Goal: Check status: Check status

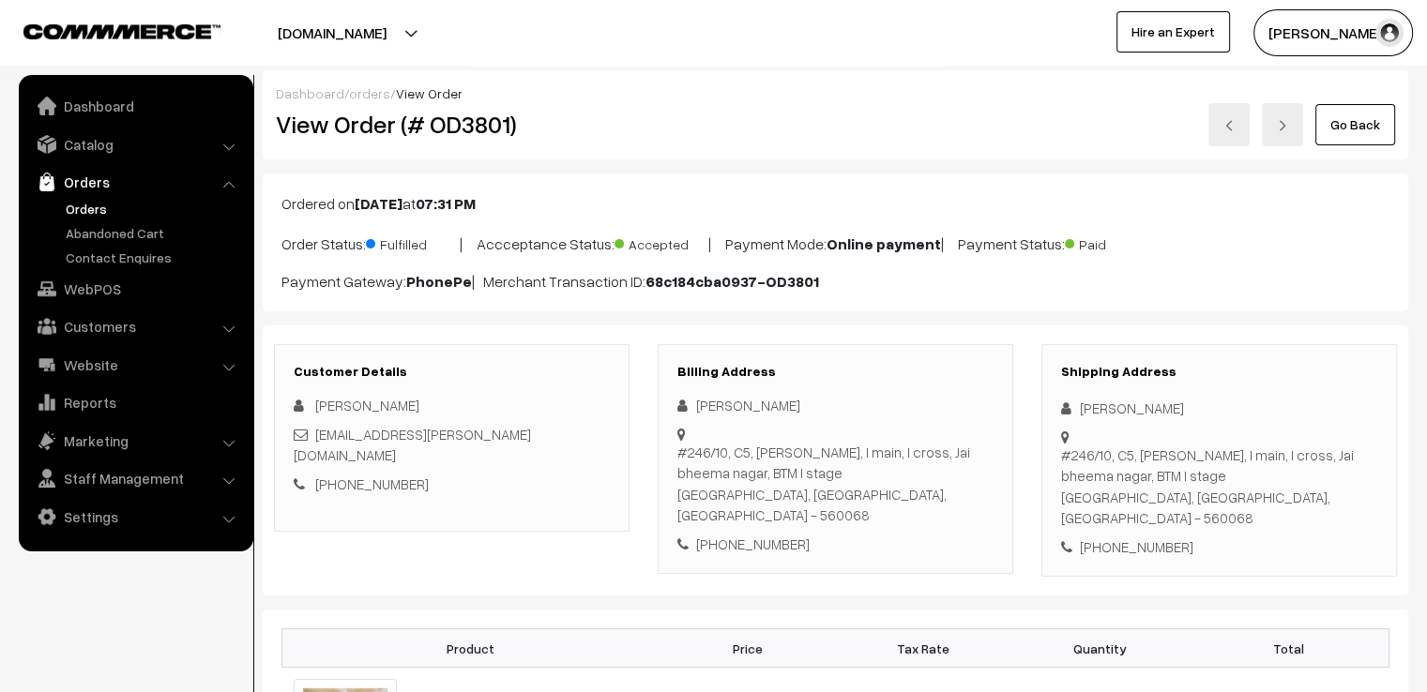
click at [1356, 125] on link "Go Back" at bounding box center [1355, 124] width 80 height 41
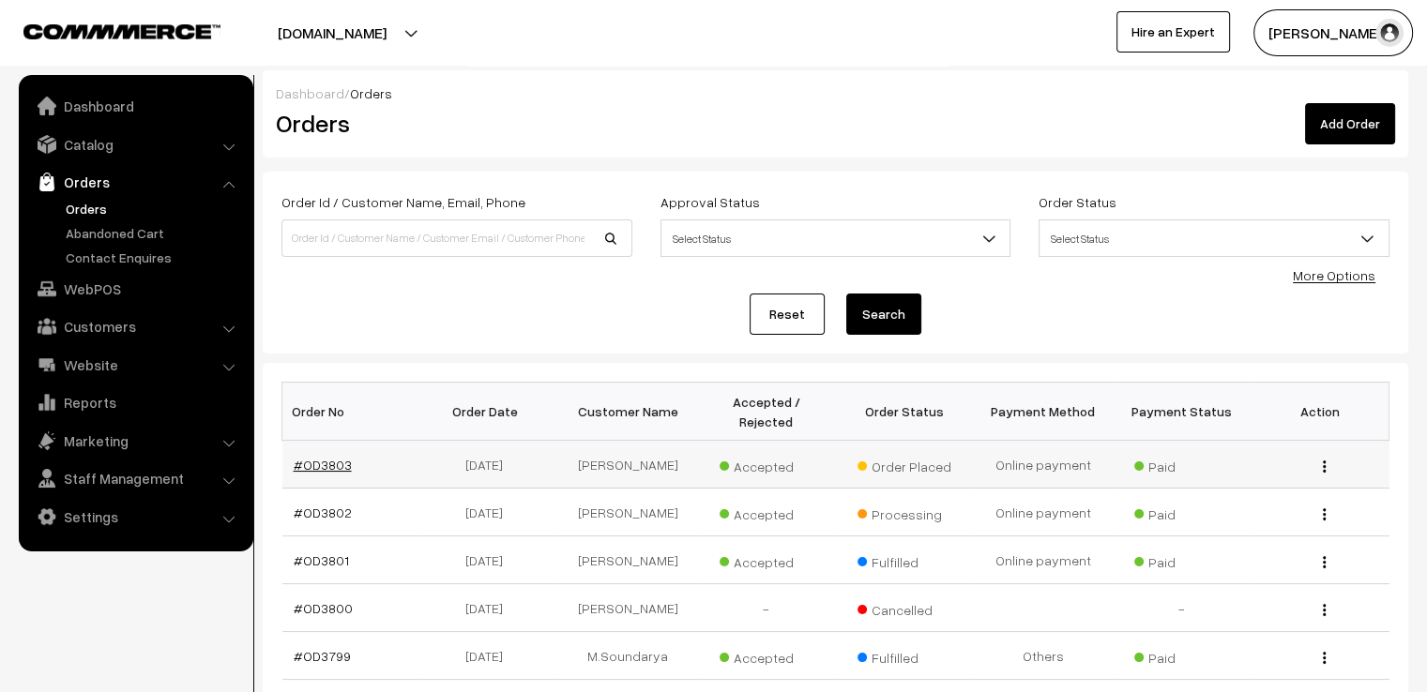
click at [319, 457] on link "#OD3803" at bounding box center [323, 465] width 58 height 16
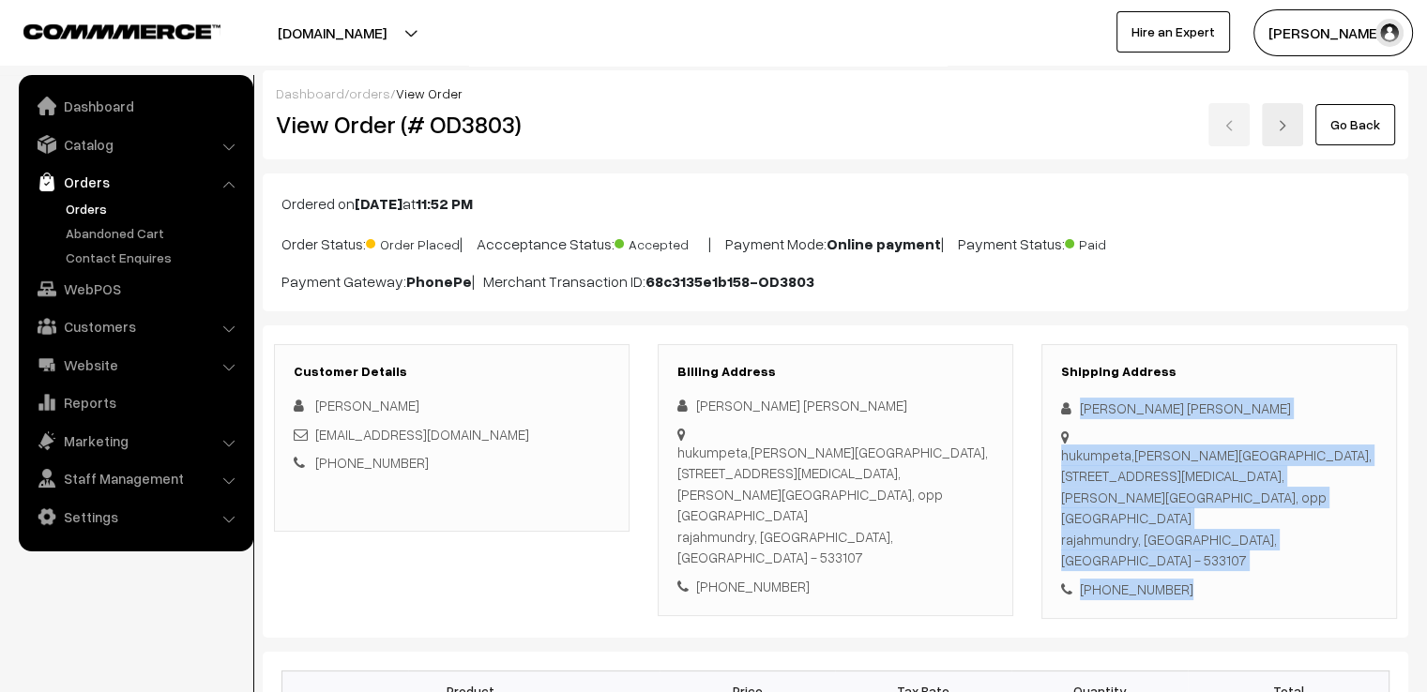
click at [1248, 540] on div "Shipping Address aisha rajshree aisha rajshree hukumpeta,savitri nagar, 4th flo…" at bounding box center [1219, 482] width 356 height 276
